Goal: Use online tool/utility: Utilize a website feature to perform a specific function

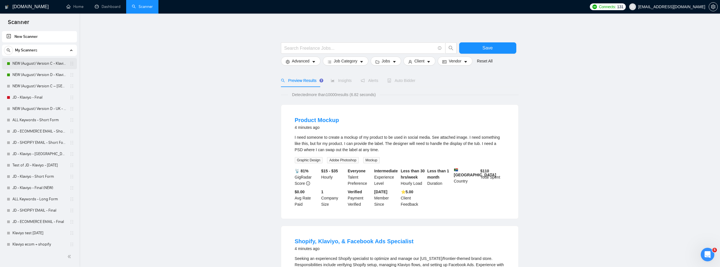
click at [15, 65] on link "NEW (August) Version C - Klaviyo" at bounding box center [39, 63] width 54 height 11
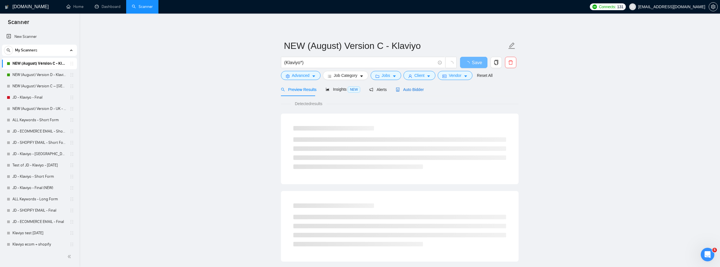
click at [410, 91] on span "Auto Bidder" at bounding box center [410, 89] width 28 height 5
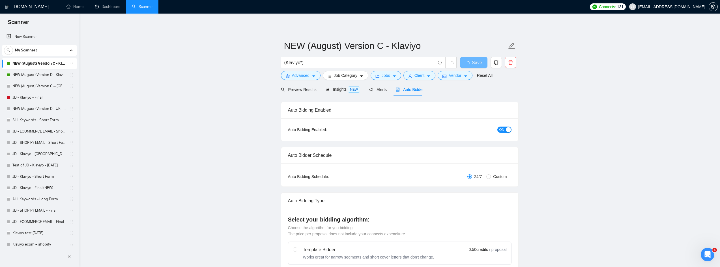
radio input "false"
radio input "true"
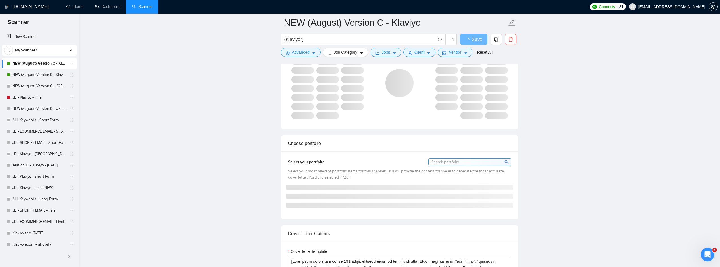
scroll to position [651, 0]
